Goal: Task Accomplishment & Management: Use online tool/utility

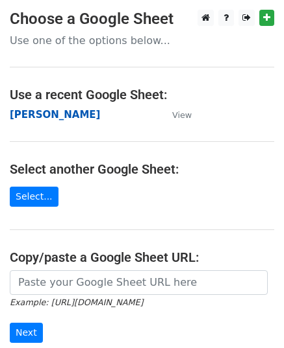
click at [40, 113] on strong "[PERSON_NAME]" at bounding box center [55, 115] width 90 height 12
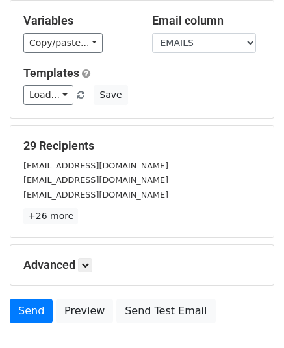
scroll to position [153, 0]
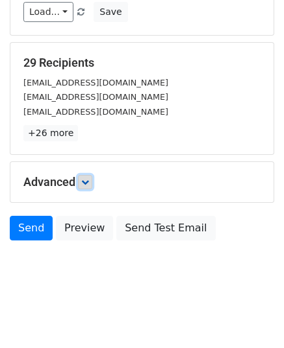
click at [82, 181] on link at bounding box center [85, 182] width 14 height 14
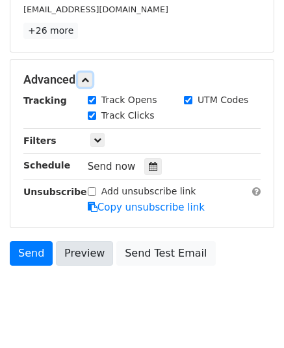
scroll to position [270, 0]
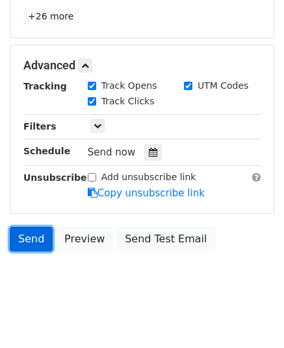
click at [36, 235] on link "Send" at bounding box center [31, 239] width 43 height 25
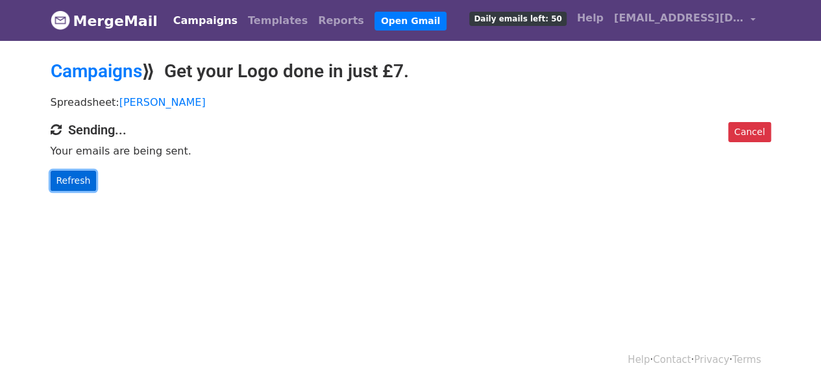
click at [88, 178] on link "Refresh" at bounding box center [74, 181] width 46 height 20
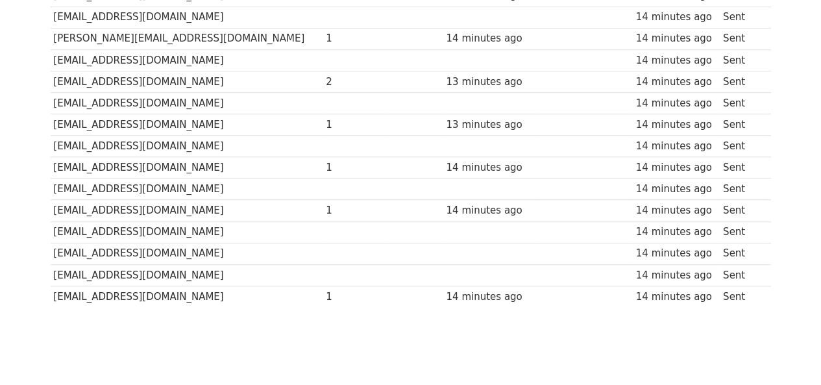
scroll to position [561, 0]
